Goal: Task Accomplishment & Management: Manage account settings

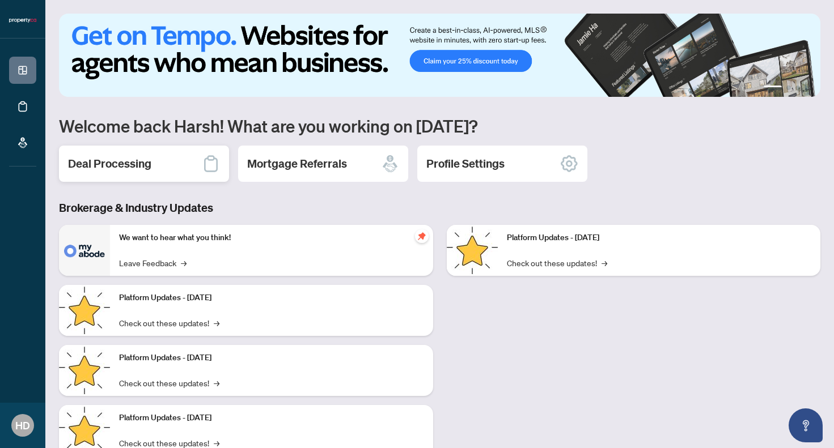
click at [165, 170] on div "Deal Processing" at bounding box center [144, 164] width 170 height 36
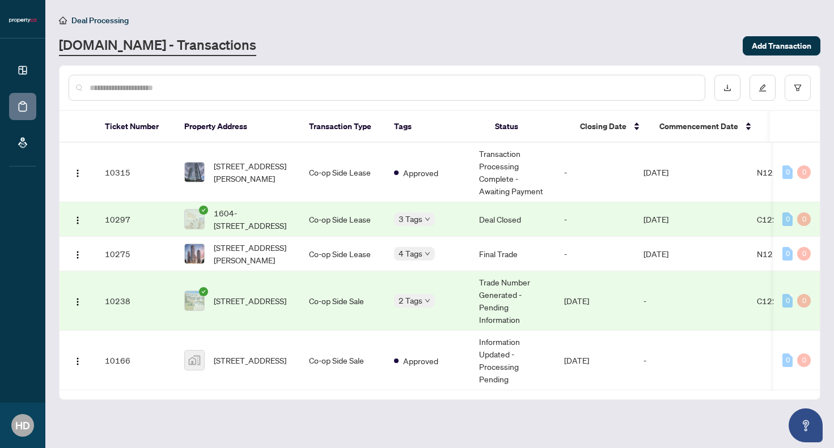
click at [430, 303] on icon "down" at bounding box center [428, 301] width 6 height 6
click at [411, 286] on td "2 Tags" at bounding box center [427, 302] width 85 height 60
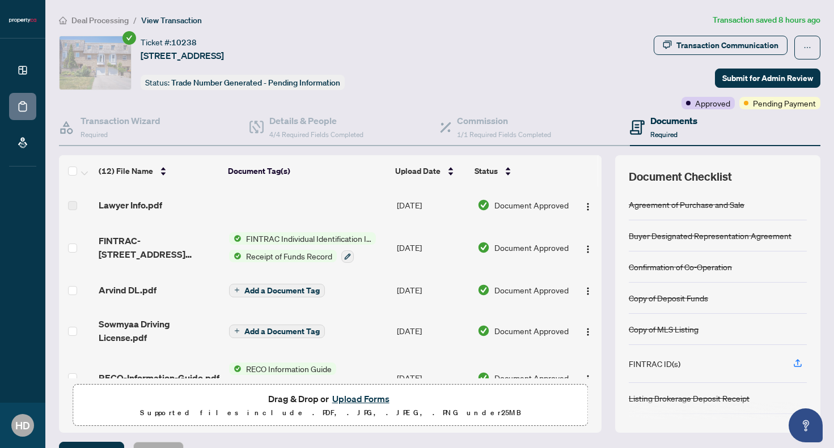
click at [112, 19] on span "Deal Processing" at bounding box center [99, 20] width 57 height 10
